Goal: Transaction & Acquisition: Purchase product/service

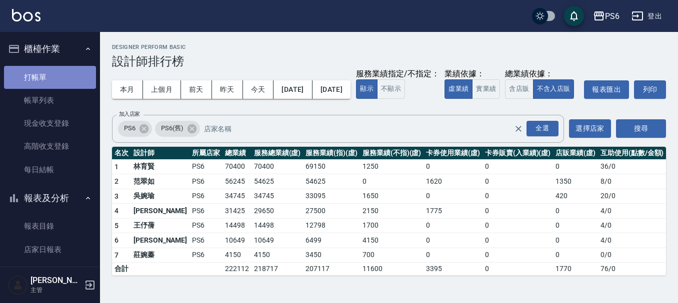
click at [60, 84] on link "打帳單" at bounding box center [50, 77] width 92 height 23
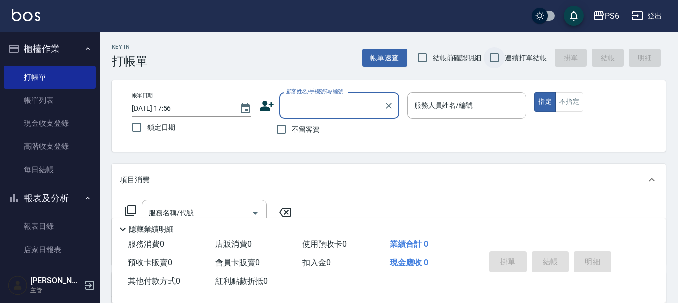
click at [502, 58] on input "連續打單結帳" at bounding box center [494, 57] width 21 height 21
checkbox input "true"
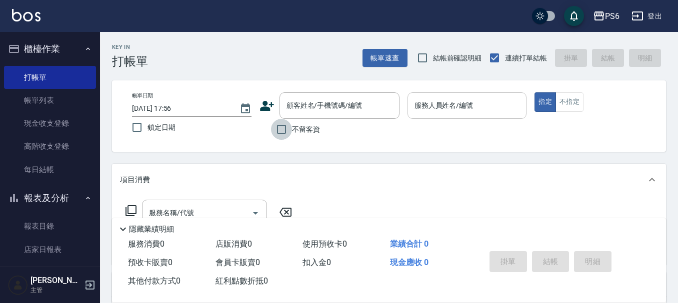
drag, startPoint x: 279, startPoint y: 130, endPoint x: 453, endPoint y: 99, distance: 177.1
click at [294, 125] on label "不留客資" at bounding box center [295, 129] width 49 height 21
click at [292, 125] on input "不留客資" at bounding box center [281, 129] width 21 height 21
checkbox input "true"
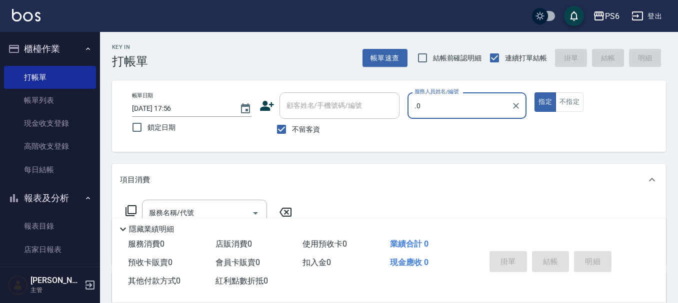
type input "."
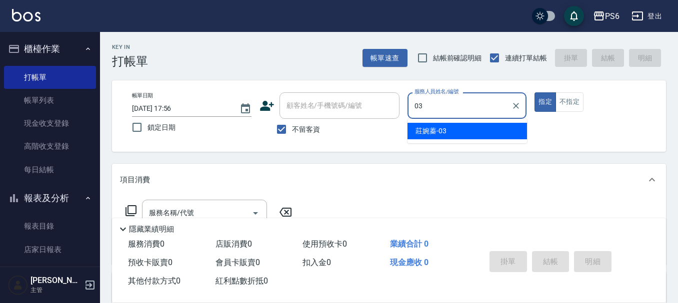
type input "莊婉蓁-03"
type button "true"
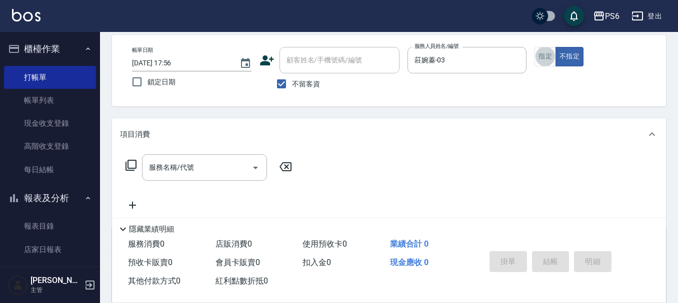
scroll to position [100, 0]
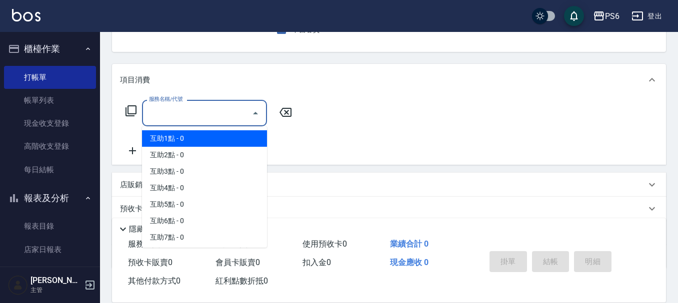
click at [187, 121] on input "服務名稱/代號" at bounding box center [196, 112] width 101 height 17
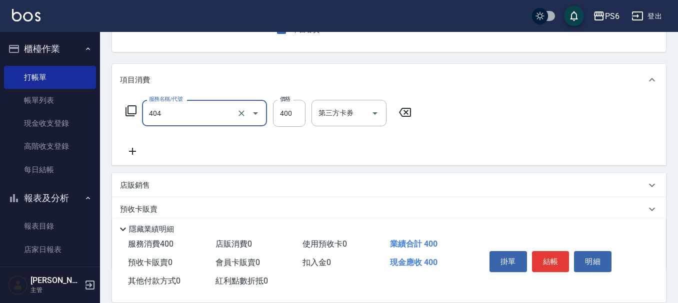
type input "B級剪髮(404)"
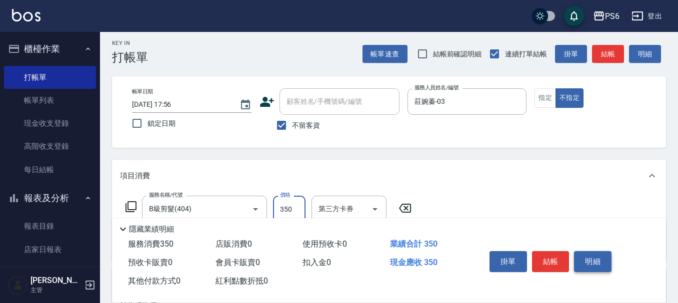
scroll to position [0, 0]
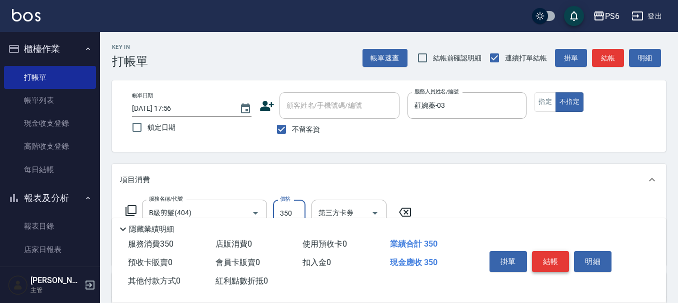
type input "350"
click at [553, 255] on button "結帳" at bounding box center [550, 261] width 37 height 21
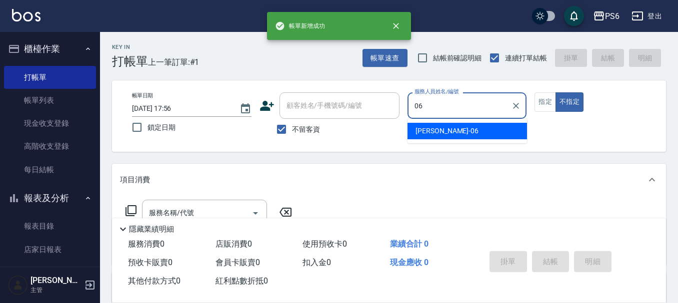
type input "[PERSON_NAME]-06"
type button "false"
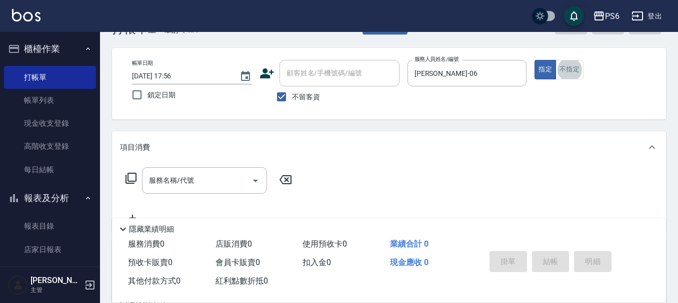
scroll to position [50, 0]
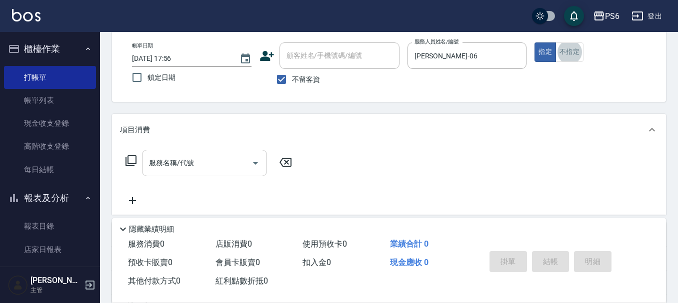
click at [193, 163] on input "服務名稱/代號" at bounding box center [196, 162] width 101 height 17
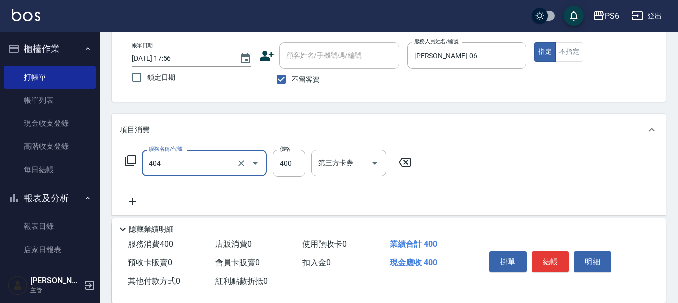
type input "B級剪髮(404)"
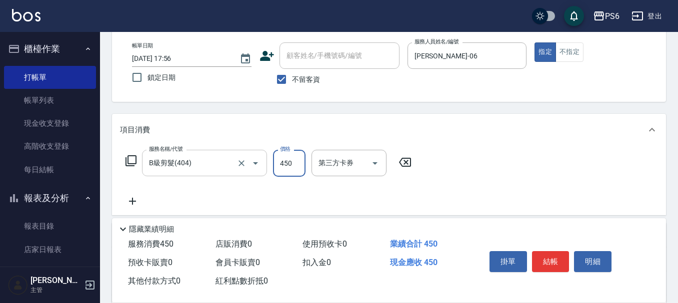
type input "450"
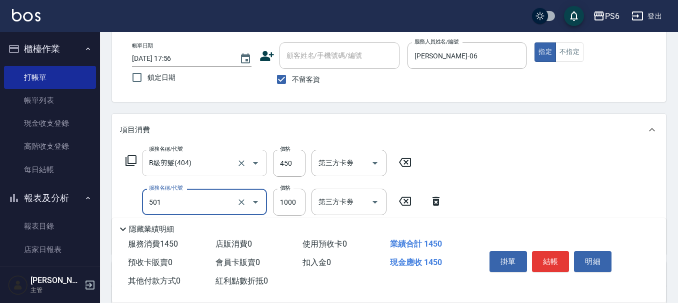
type input "局部染髮(501)"
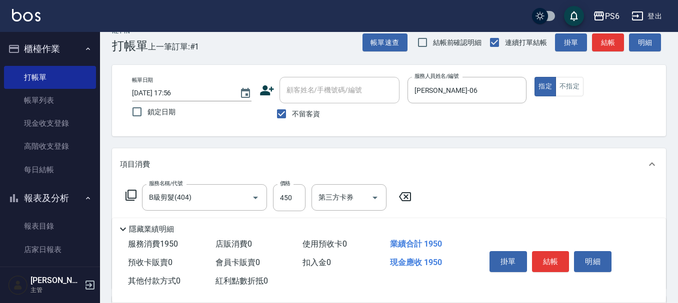
scroll to position [0, 0]
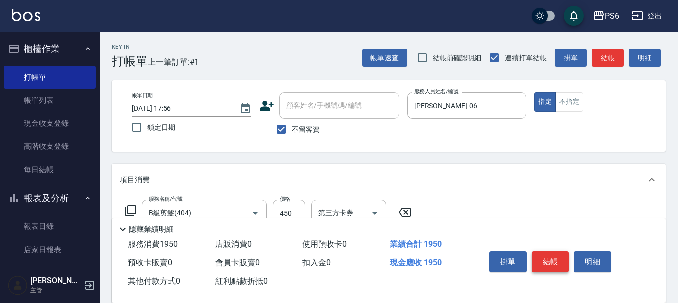
type input "1500"
click at [549, 259] on button "結帳" at bounding box center [550, 261] width 37 height 21
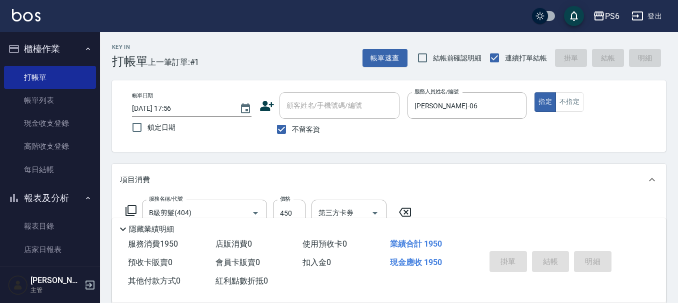
type input "[DATE] 17:57"
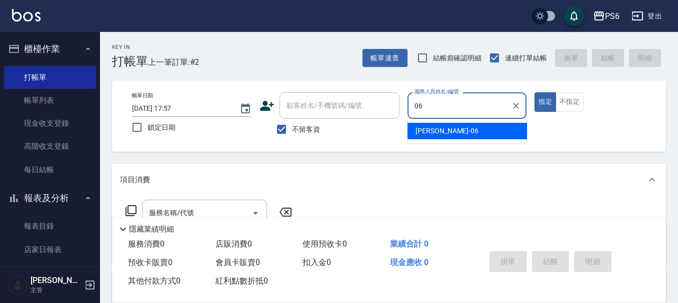
type input "[PERSON_NAME]-06"
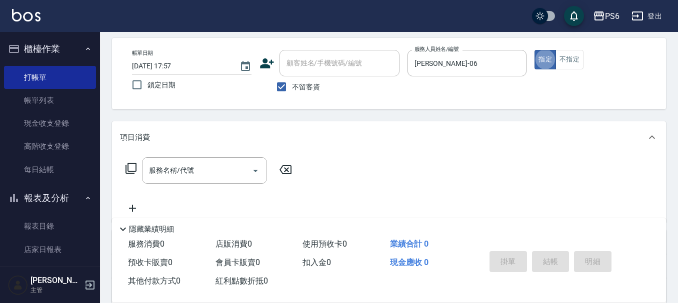
scroll to position [100, 0]
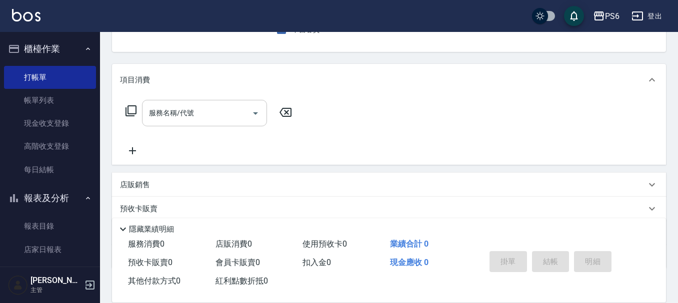
click at [197, 118] on input "服務名稱/代號" at bounding box center [196, 112] width 101 height 17
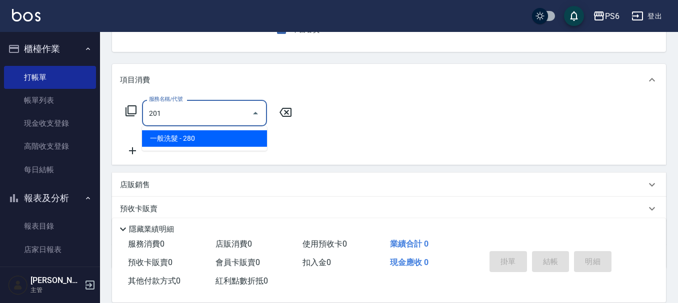
type input "一般洗髮(201)"
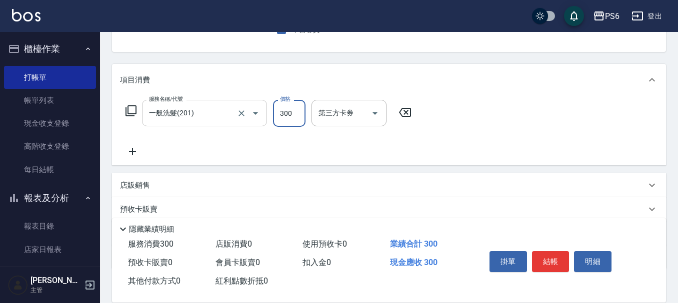
type input "300"
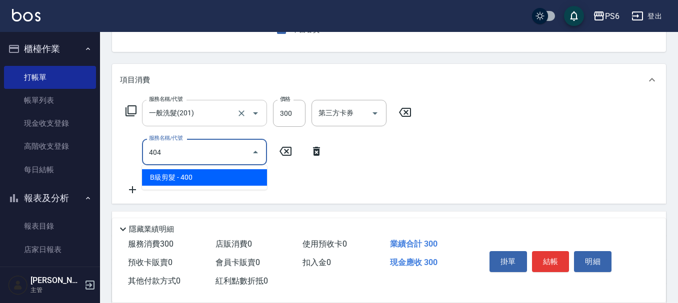
type input "B級剪髮(404)"
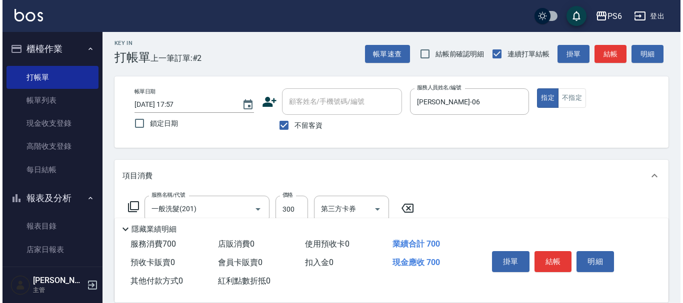
scroll to position [0, 0]
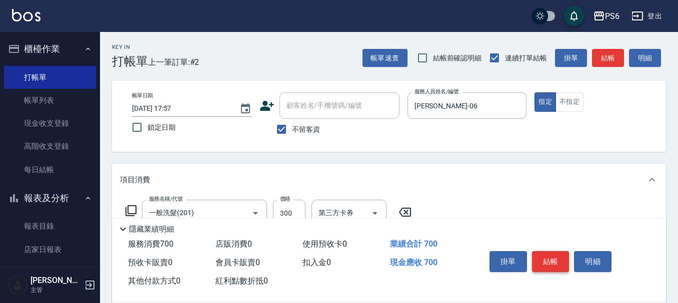
click at [545, 253] on button "結帳" at bounding box center [550, 261] width 37 height 21
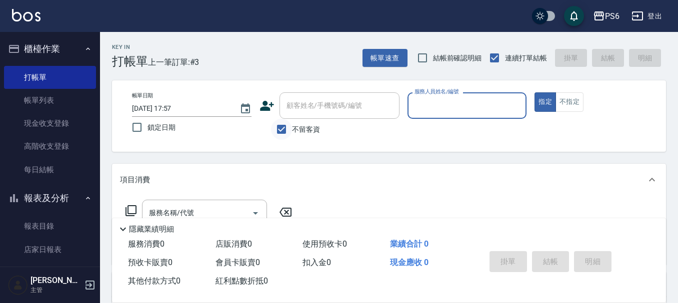
click at [282, 129] on input "不留客資" at bounding box center [281, 129] width 21 height 21
checkbox input "false"
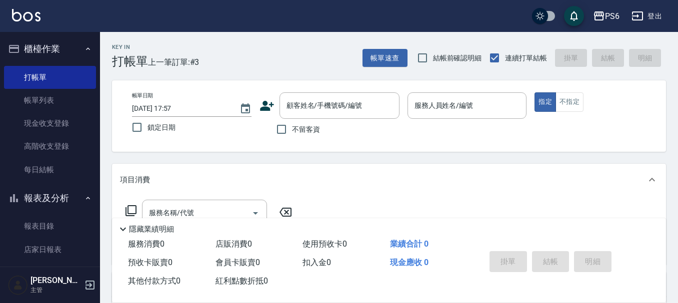
click at [259, 104] on icon at bounding box center [266, 105] width 15 height 15
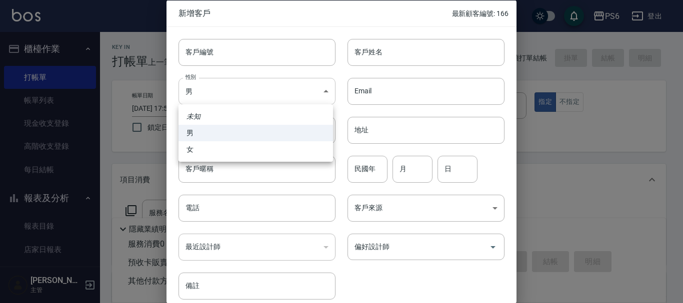
click at [257, 84] on body "PS6 登出 櫃檯作業 打帳單 帳單列表 現金收支登錄 高階收支登錄 每日結帳 報表及分析 報表目錄 店家日報表 互助日報表 互助排行榜 互助點數明細 設計師…" at bounding box center [341, 244] width 683 height 489
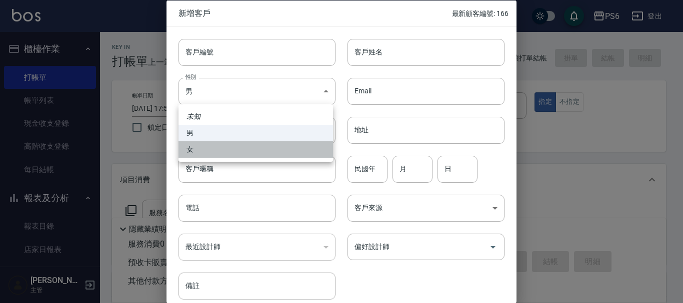
click at [231, 151] on li "女" at bounding box center [255, 149] width 154 height 16
type input "[DEMOGRAPHIC_DATA]"
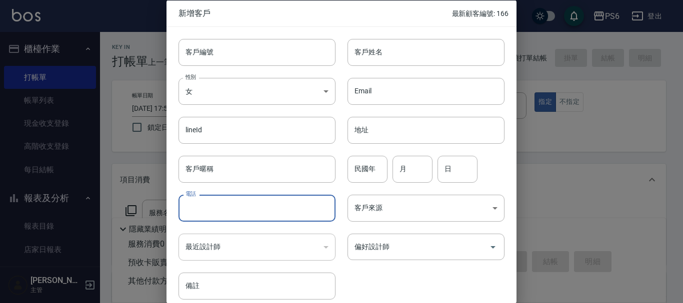
click at [227, 214] on input "電話" at bounding box center [256, 208] width 157 height 27
type input "0916323990"
click at [419, 55] on input "客戶姓名" at bounding box center [425, 51] width 157 height 27
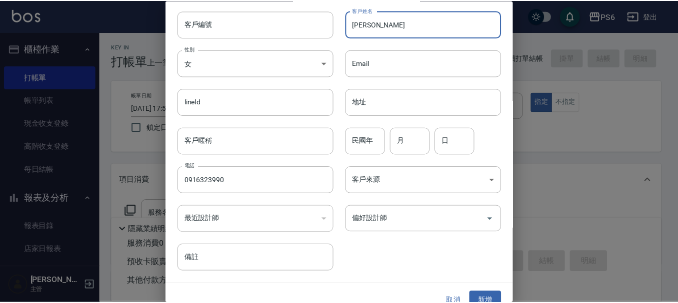
scroll to position [43, 0]
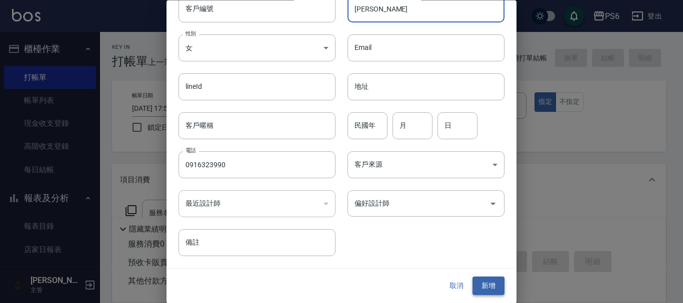
type input "[PERSON_NAME]"
click at [474, 278] on button "新增" at bounding box center [488, 286] width 32 height 18
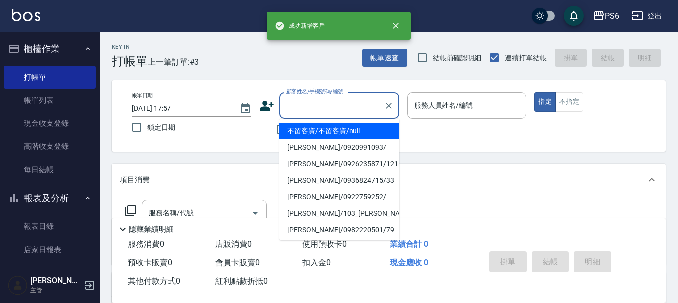
click at [288, 106] on div "顧客姓名/手機號碼/編號 顧客姓名/手機號碼/編號" at bounding box center [339, 105] width 120 height 26
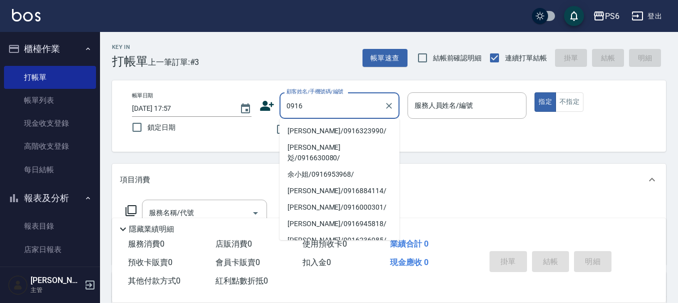
click at [367, 133] on li "[PERSON_NAME]/0916323990/" at bounding box center [339, 131] width 120 height 16
type input "[PERSON_NAME]/0916323990/"
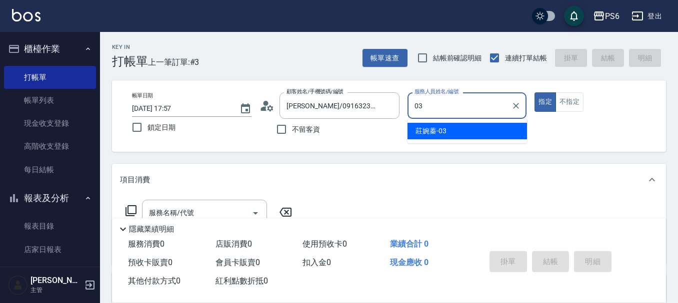
type input "莊婉蓁-03"
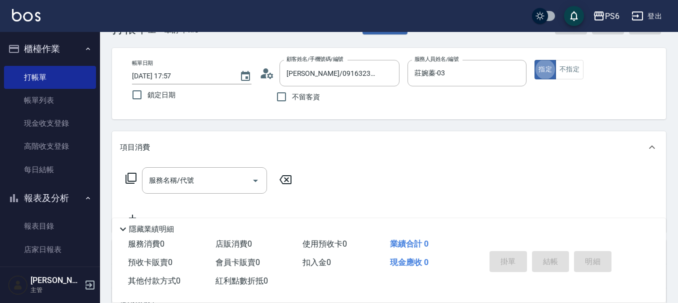
scroll to position [50, 0]
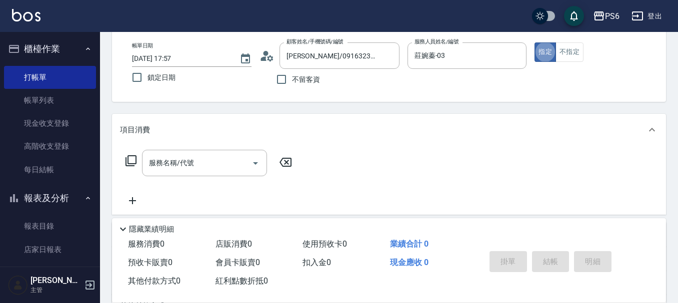
click at [125, 153] on div "服務名稱/代號 服務名稱/代號" at bounding box center [209, 163] width 178 height 26
click at [128, 161] on icon at bounding box center [130, 160] width 11 height 11
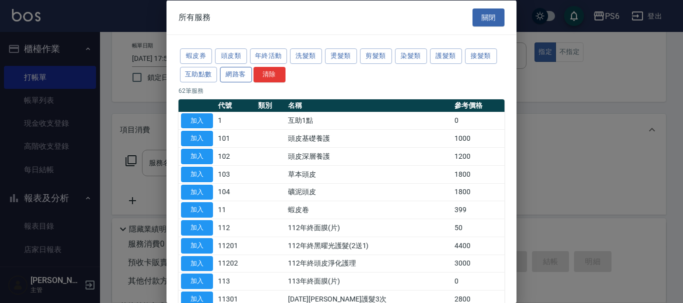
click at [244, 77] on button "網路客" at bounding box center [236, 73] width 32 height 15
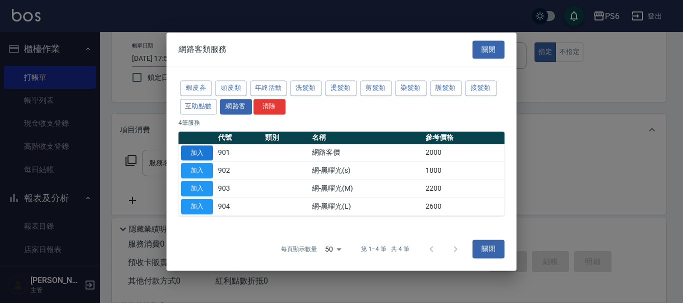
click at [203, 148] on button "加入" at bounding box center [197, 152] width 32 height 15
type input "網路客價(901)"
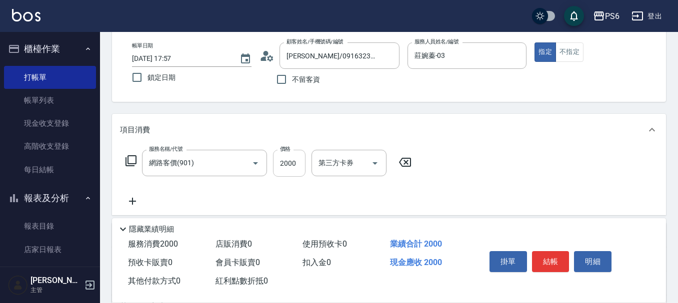
click at [282, 163] on input "2000" at bounding box center [289, 163] width 32 height 27
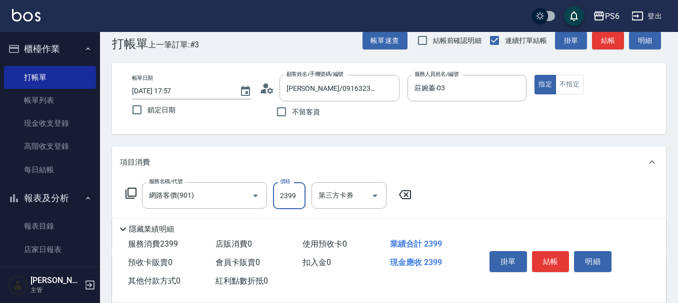
scroll to position [0, 0]
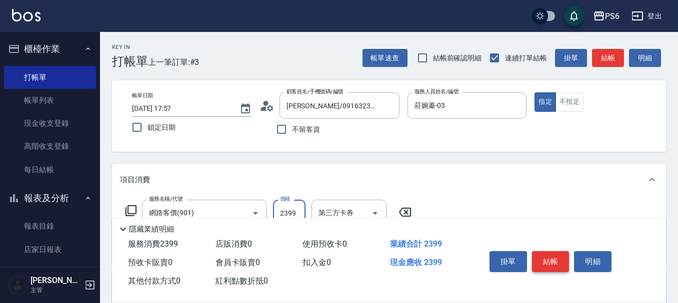
type input "2399"
click at [548, 255] on button "結帳" at bounding box center [550, 261] width 37 height 21
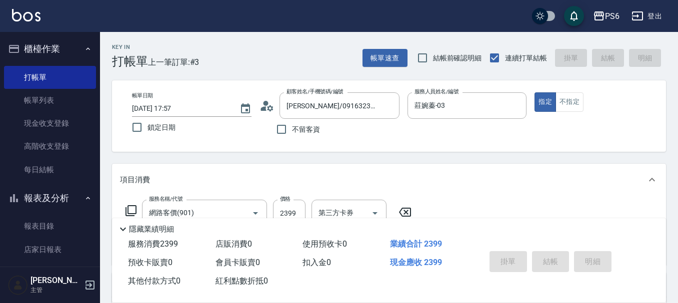
type input "[DATE] 17:58"
